Goal: Information Seeking & Learning: Understand process/instructions

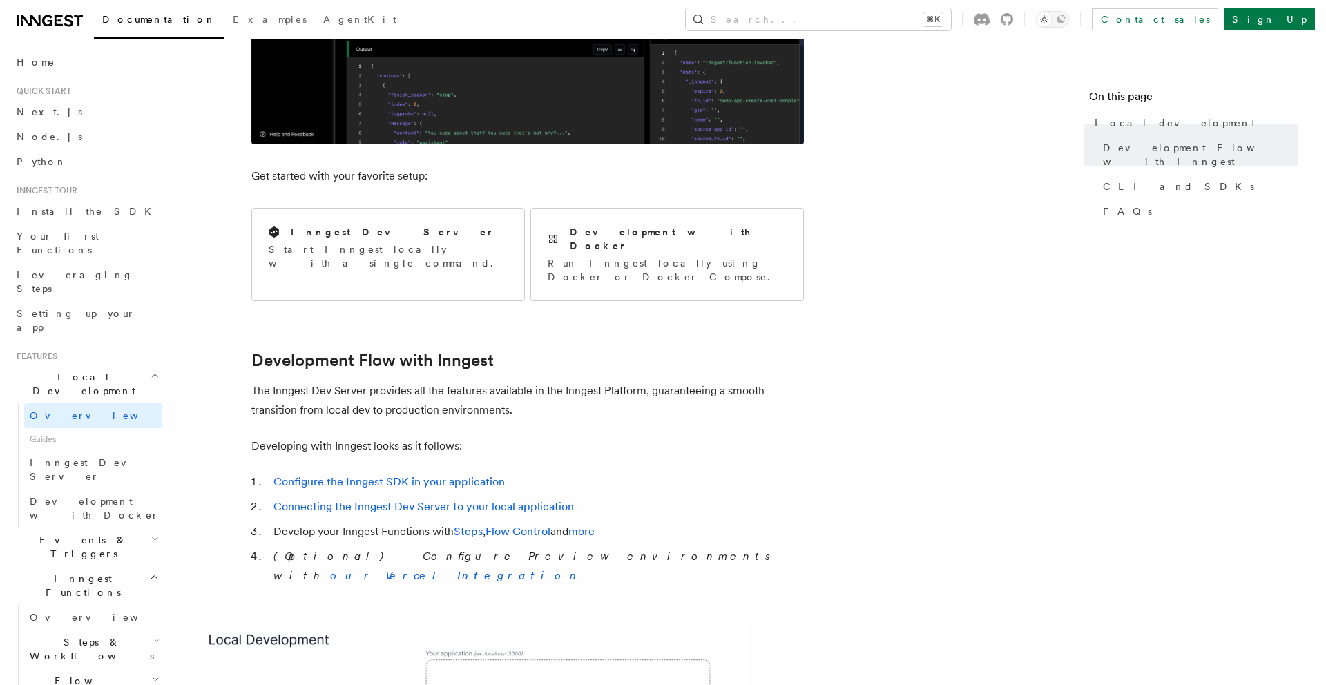
scroll to position [173, 0]
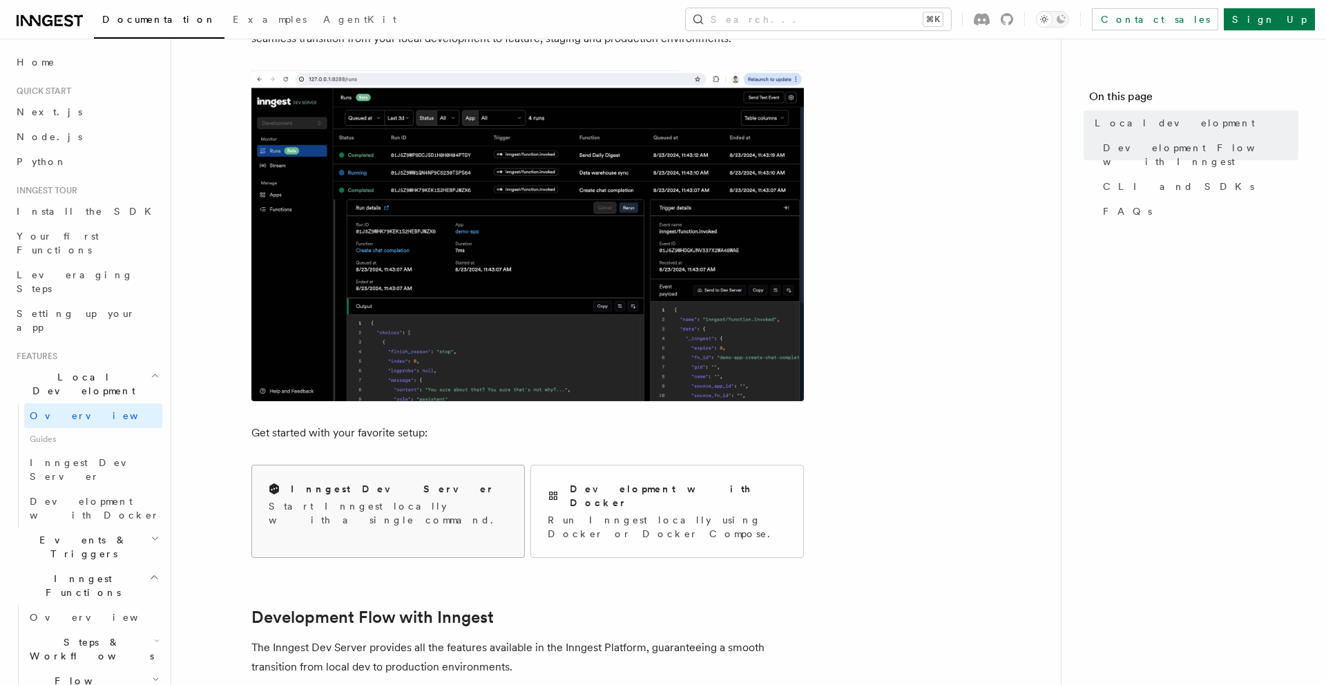
click at [393, 479] on div "Inngest Dev Server Start Inngest locally with a single command." at bounding box center [388, 504] width 272 height 78
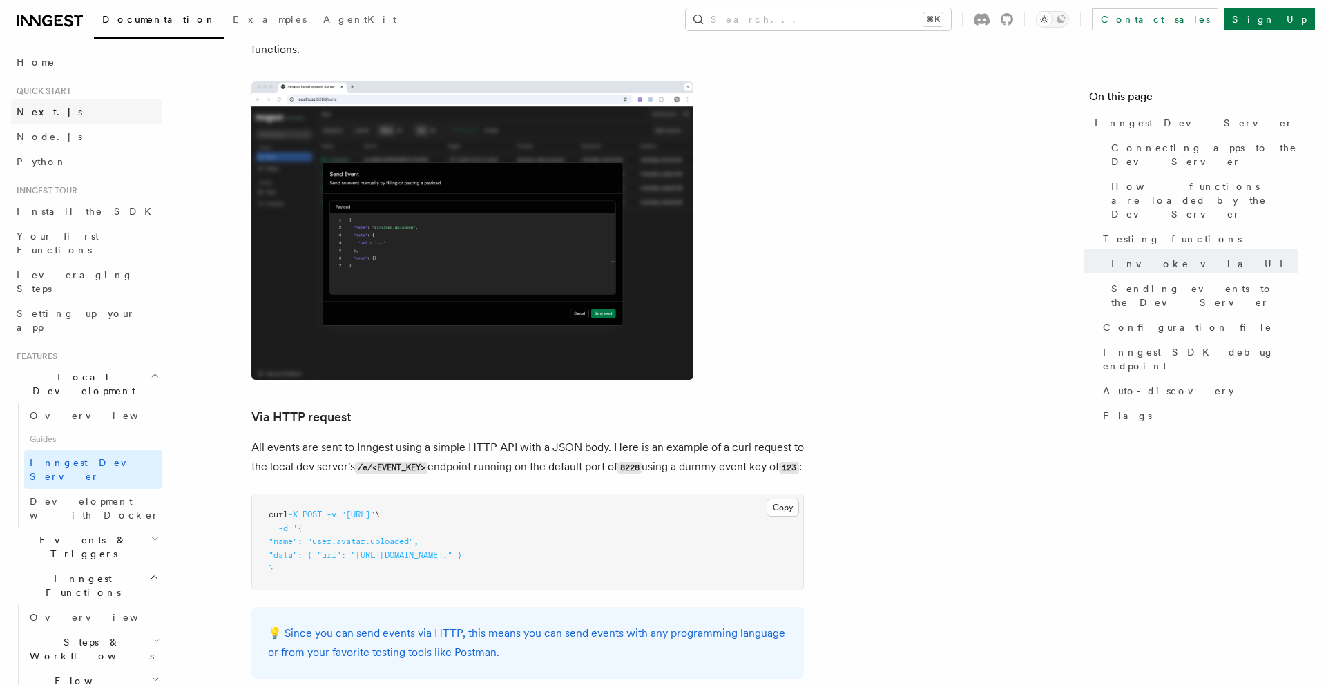
click at [37, 117] on span "Next.js" at bounding box center [50, 112] width 66 height 14
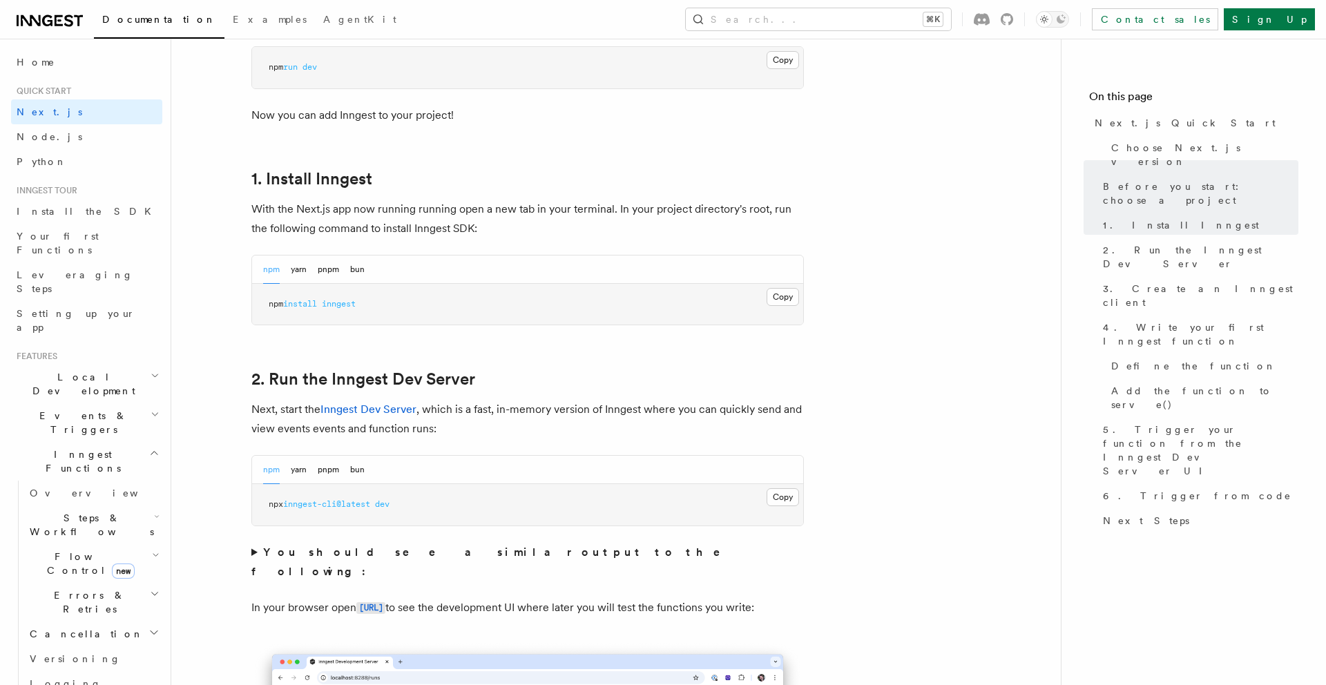
scroll to position [658, 0]
click at [771, 296] on button "Copy Copied" at bounding box center [783, 294] width 32 height 18
click at [787, 495] on button "Copy Copied" at bounding box center [783, 494] width 32 height 18
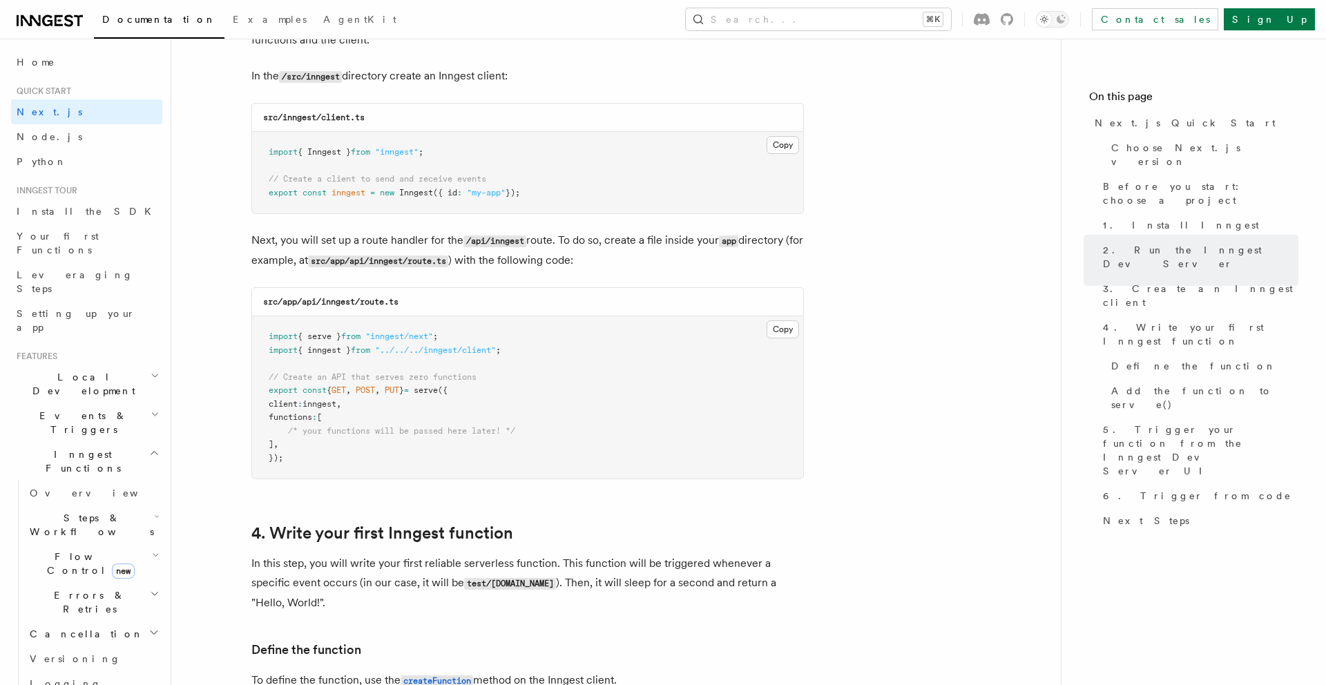
scroll to position [1804, 0]
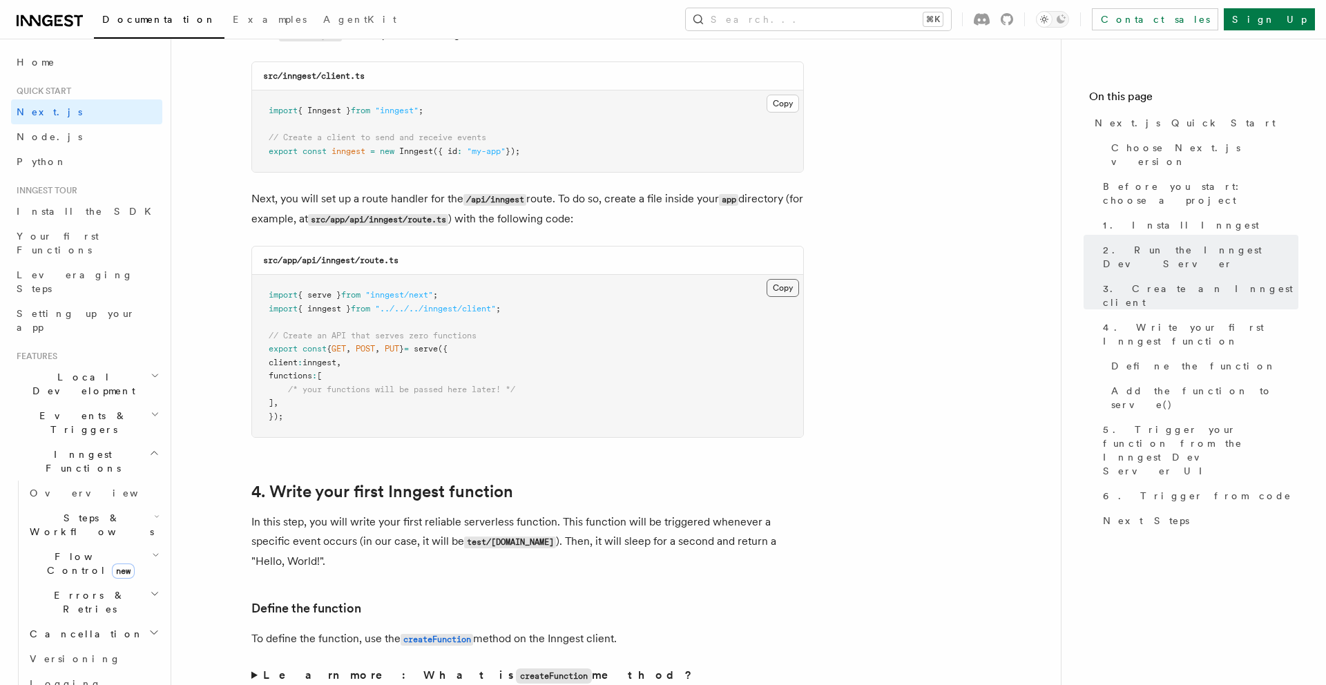
click at [788, 291] on button "Copy Copied" at bounding box center [783, 288] width 32 height 18
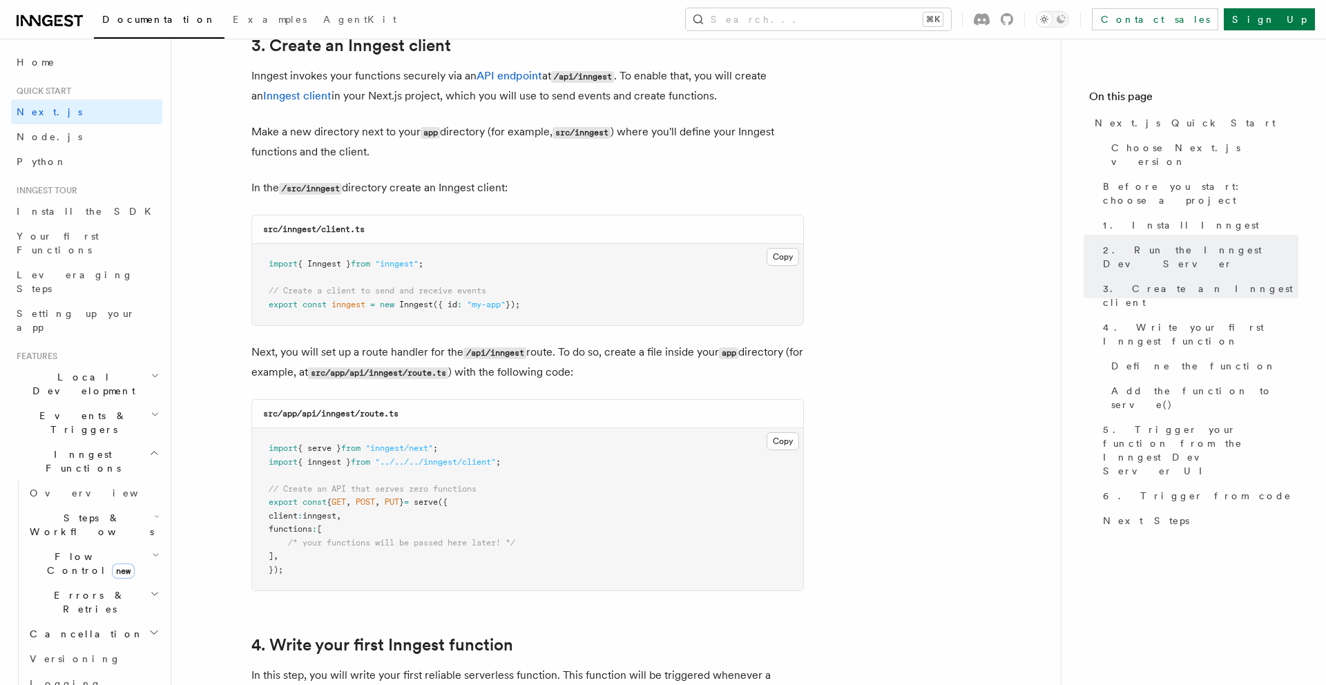
scroll to position [1627, 0]
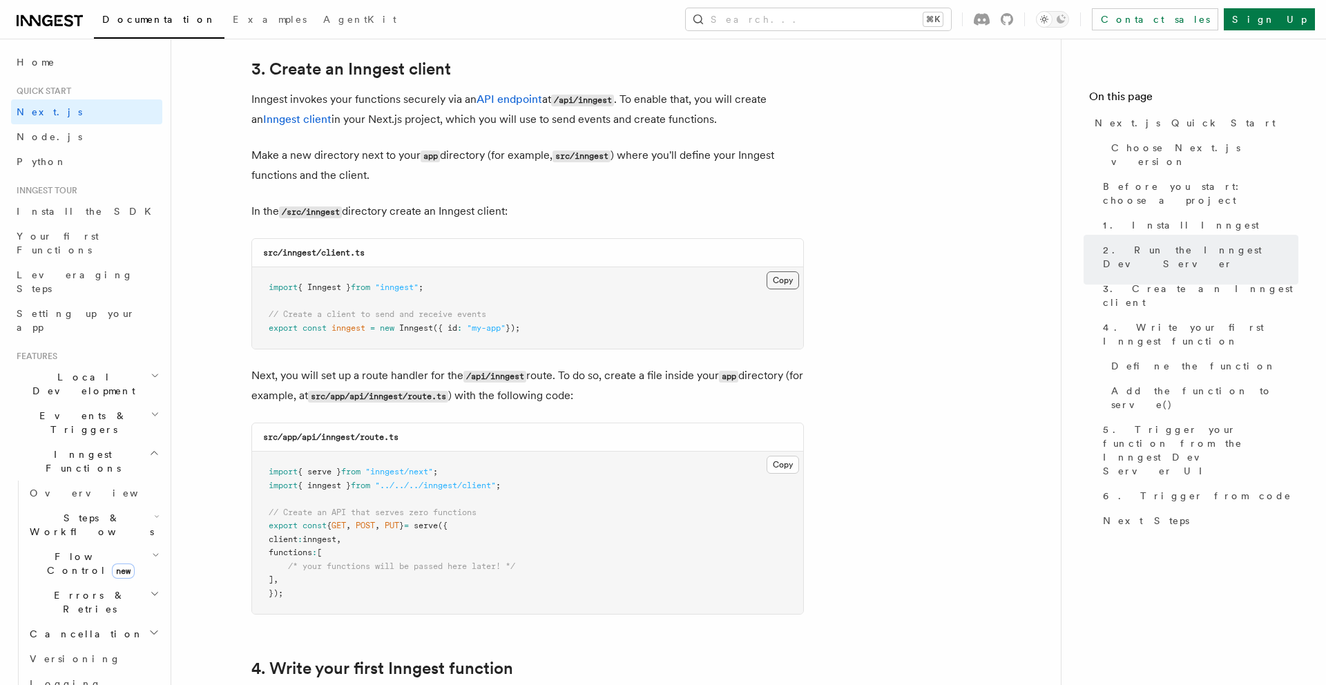
click at [776, 278] on button "Copy Copied" at bounding box center [783, 280] width 32 height 18
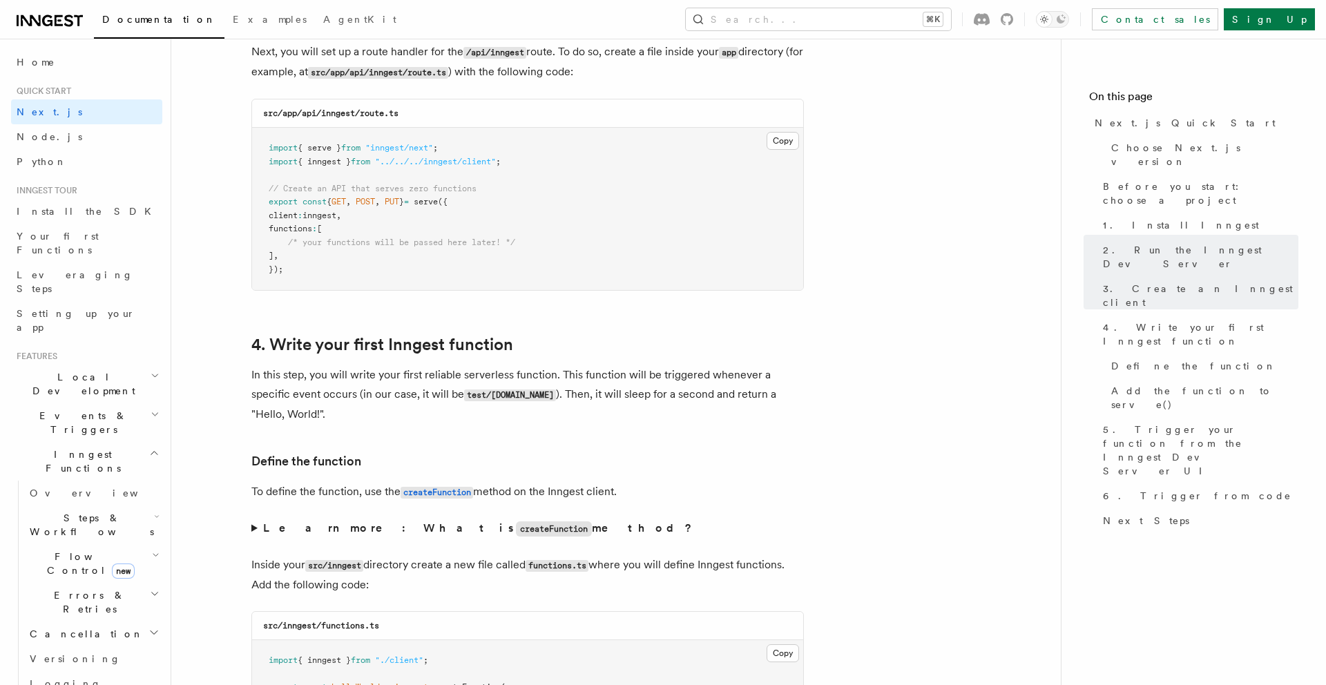
scroll to position [1952, 0]
click at [1066, 15] on icon "Toggle dark mode" at bounding box center [1060, 19] width 11 height 11
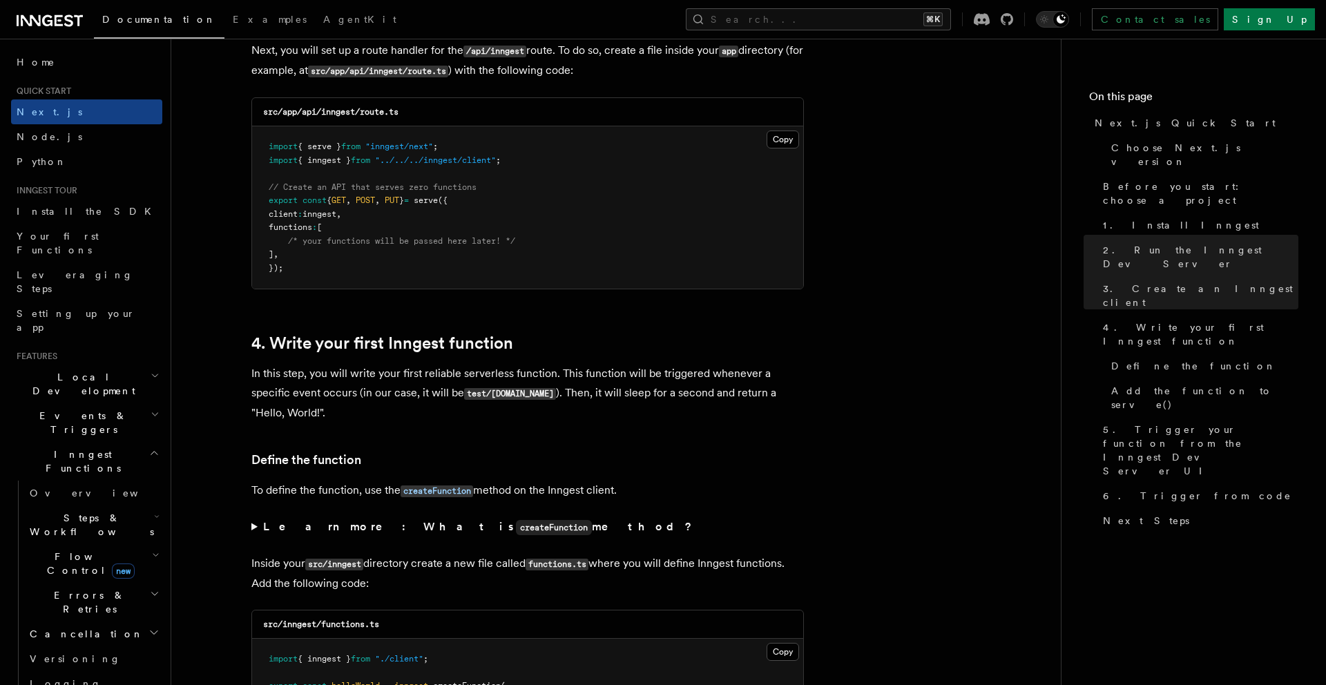
click at [750, 389] on p "In this step, you will write your first reliable serverless function. This func…" at bounding box center [527, 393] width 552 height 59
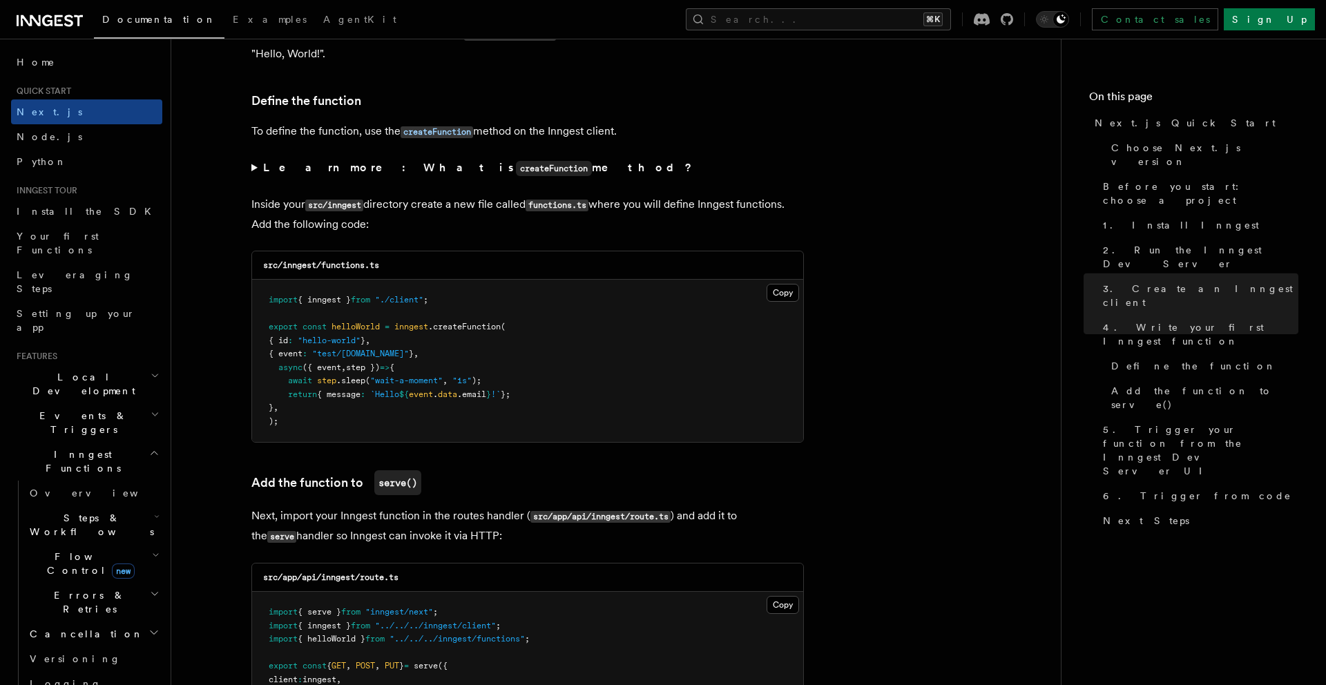
scroll to position [2296, 0]
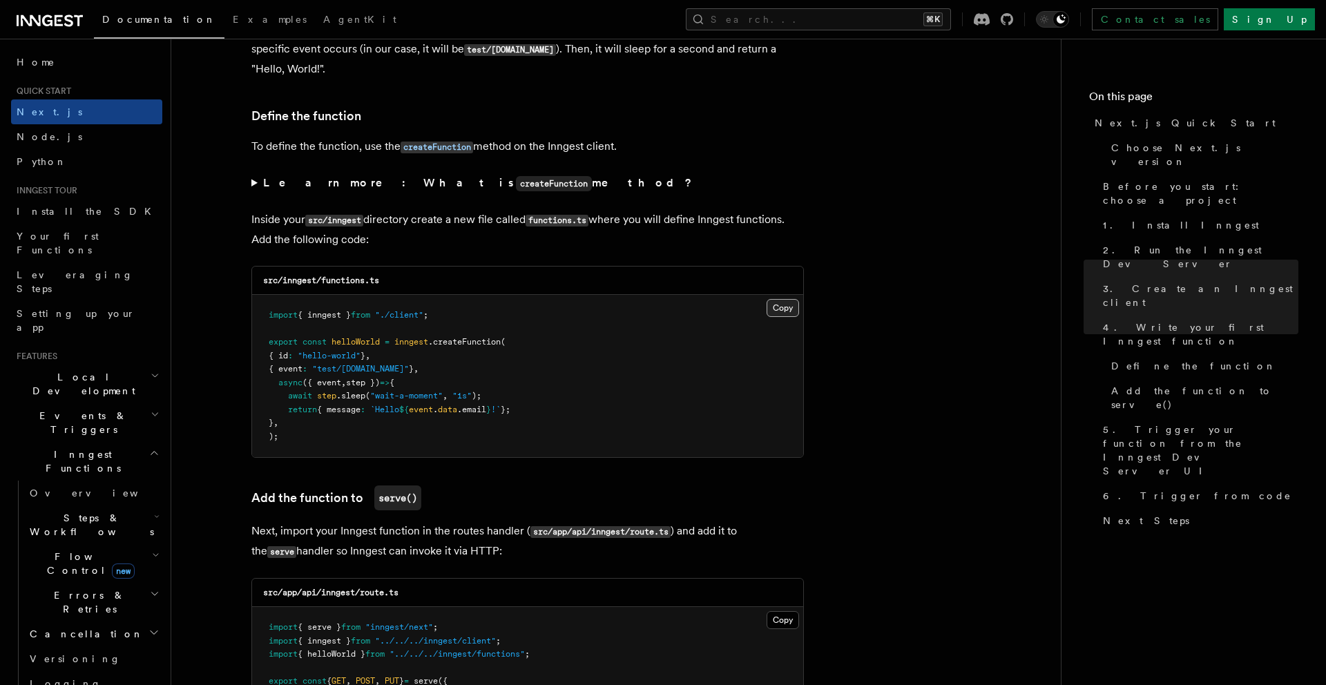
click at [783, 307] on button "Copy Copied" at bounding box center [783, 308] width 32 height 18
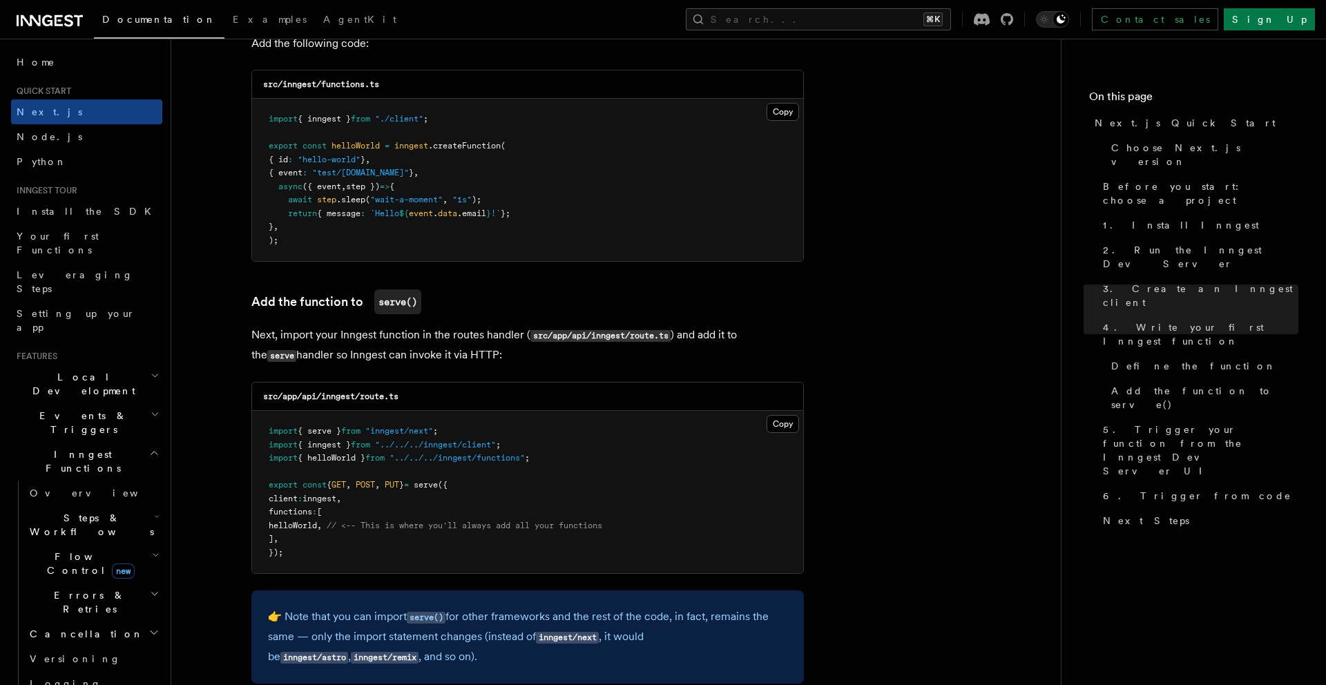
scroll to position [2496, 0]
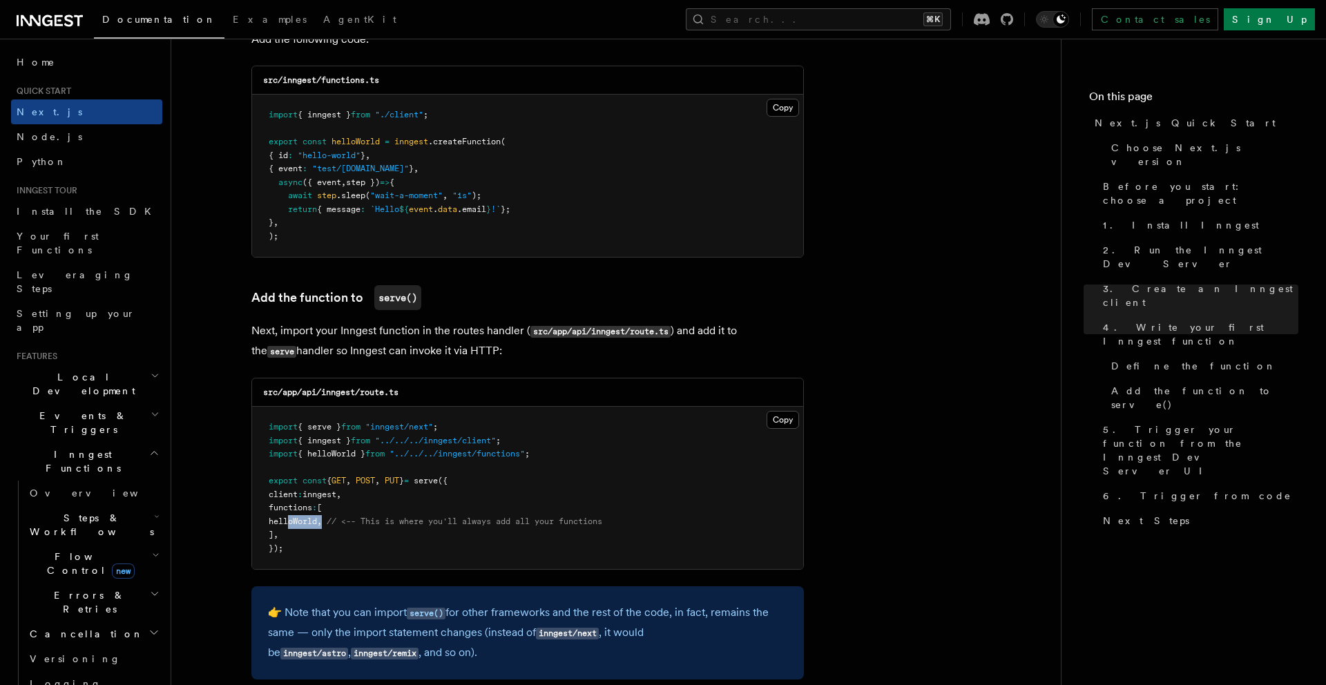
drag, startPoint x: 287, startPoint y: 522, endPoint x: 342, endPoint y: 521, distance: 54.6
click at [342, 521] on span "helloWorld , // <-- This is where you'll always add all your functions" at bounding box center [436, 522] width 334 height 10
copy span "helloWorld ,"
